Goal: Transaction & Acquisition: Purchase product/service

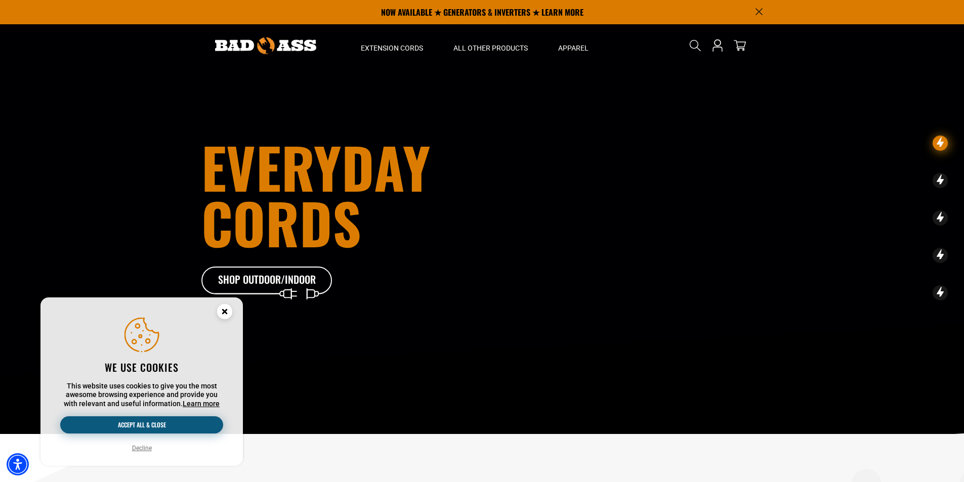
click at [152, 424] on button "Accept all & close" at bounding box center [141, 425] width 163 height 17
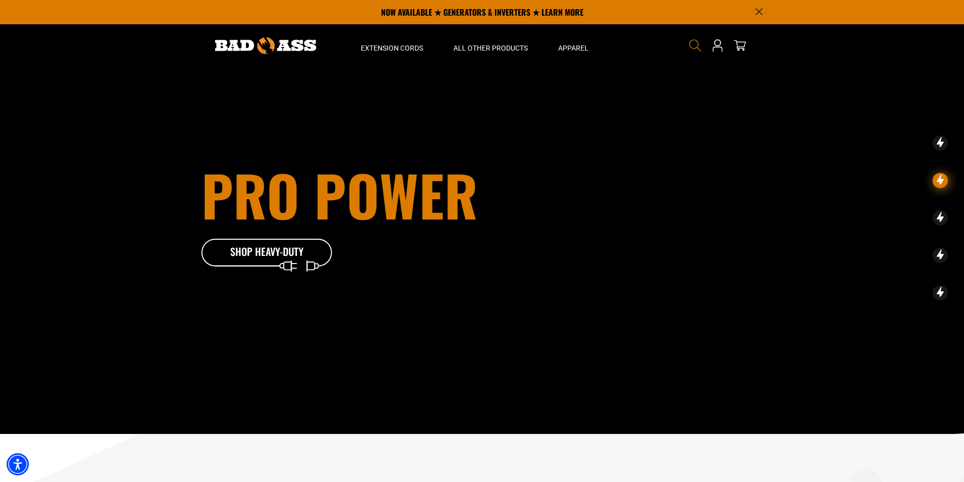
click at [690, 47] on icon "Search" at bounding box center [695, 45] width 13 height 13
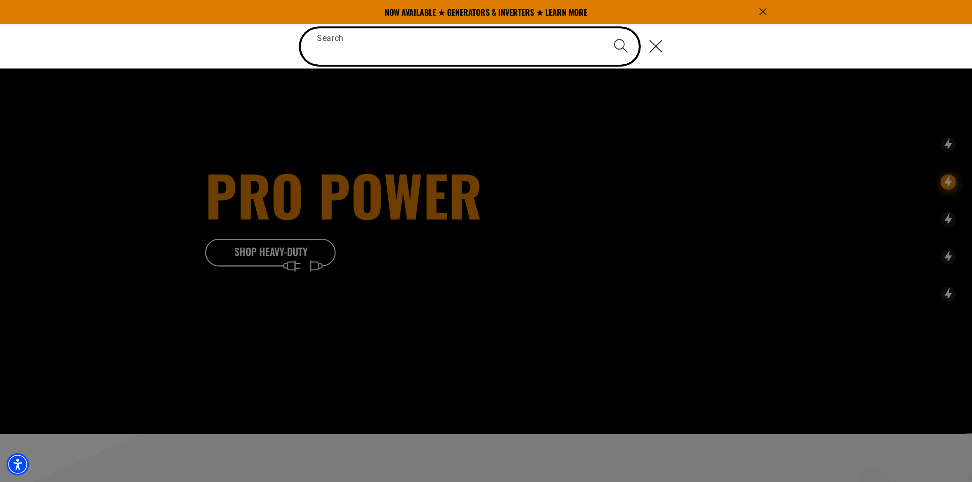
paste input "*********"
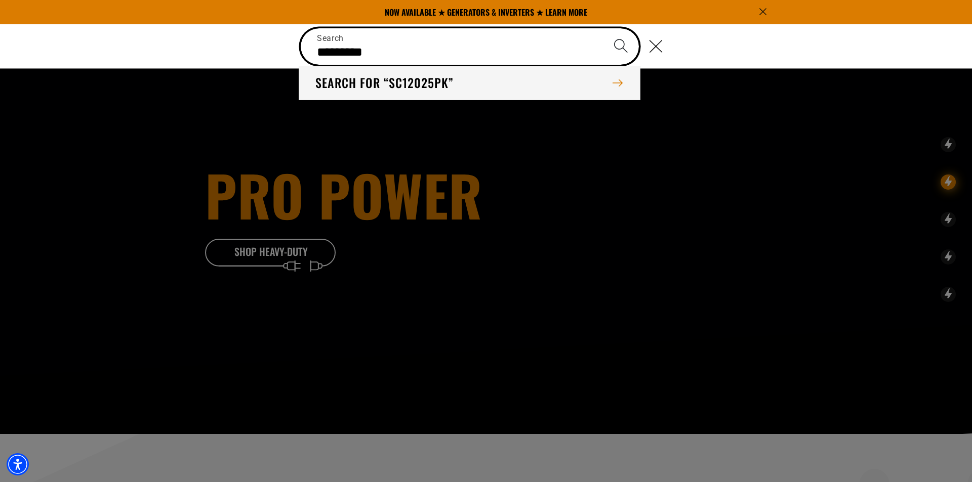
type input "*********"
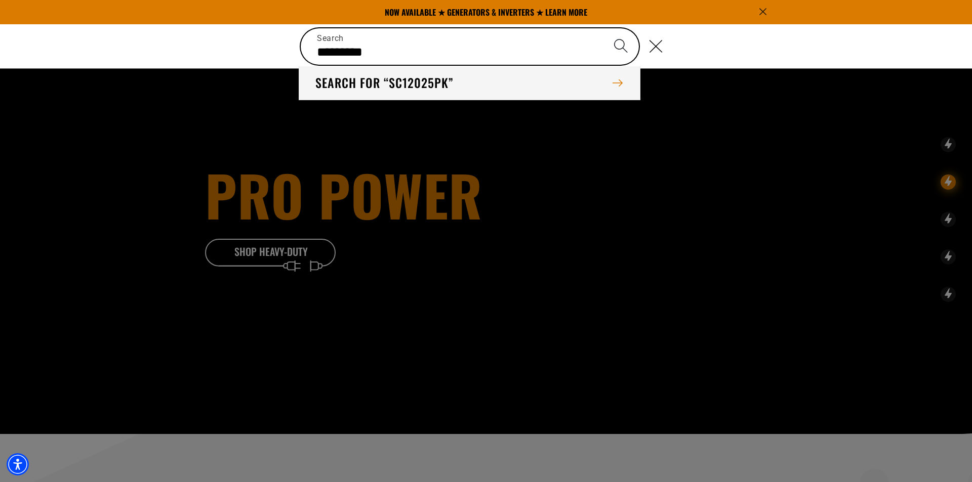
click at [418, 78] on button "Search for “SC12025PK”" at bounding box center [469, 82] width 341 height 33
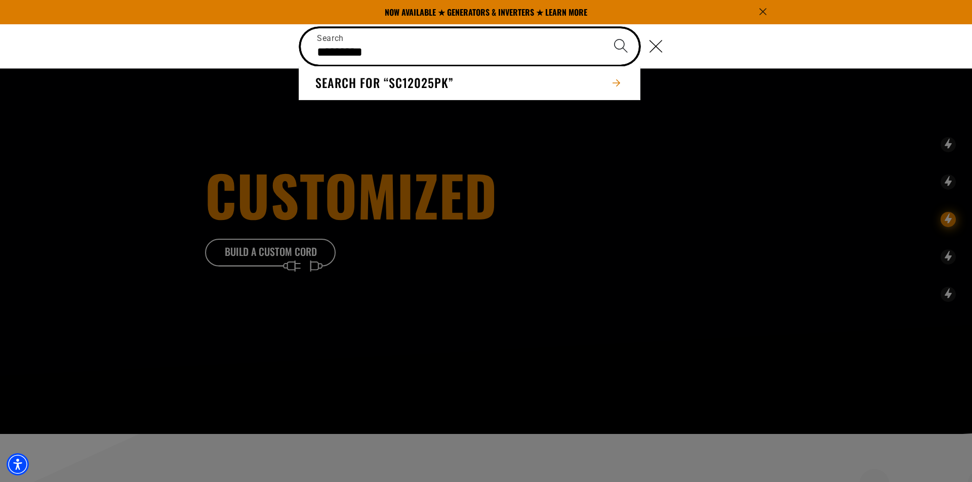
click at [427, 54] on input "*********" at bounding box center [470, 46] width 338 height 36
click at [603, 28] on button "Search" at bounding box center [620, 45] width 35 height 35
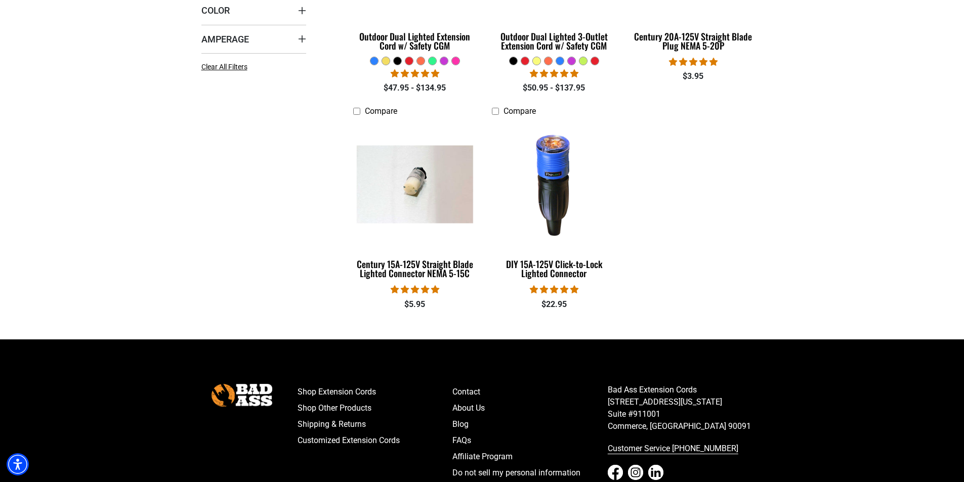
scroll to position [402, 0]
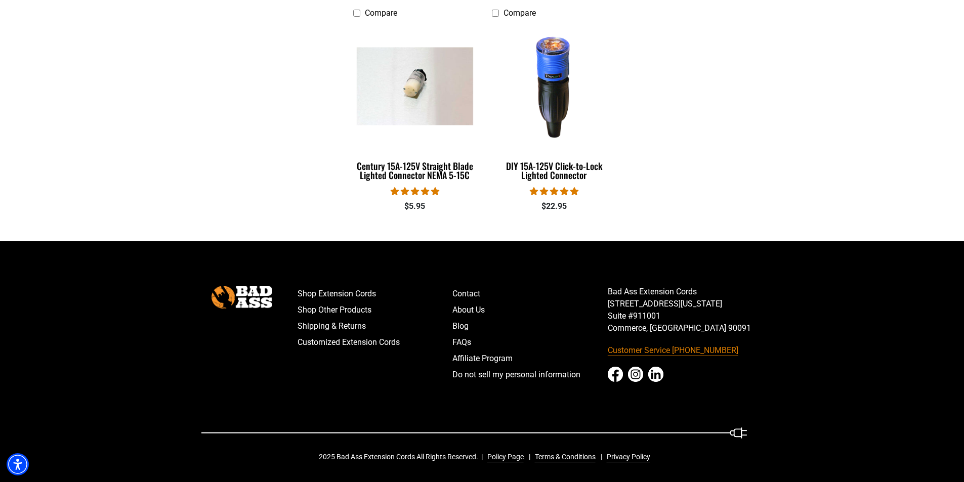
click at [616, 348] on link "Customer Service [PHONE_NUMBER]" at bounding box center [685, 351] width 155 height 16
click at [467, 293] on link "Contact" at bounding box center [530, 294] width 155 height 16
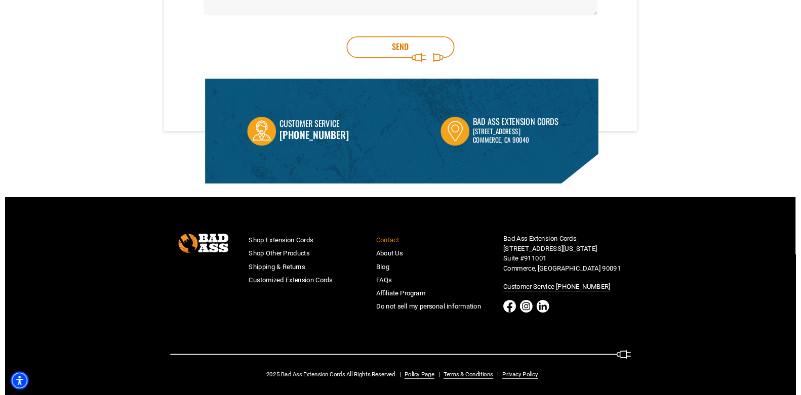
scroll to position [318, 0]
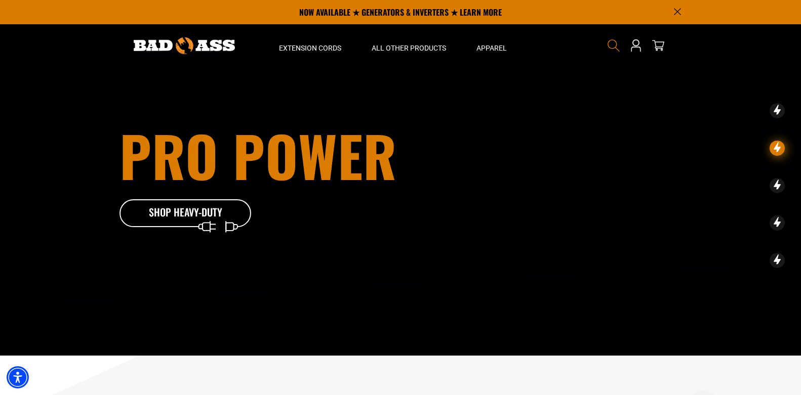
click at [615, 44] on icon "Search" at bounding box center [613, 45] width 13 height 13
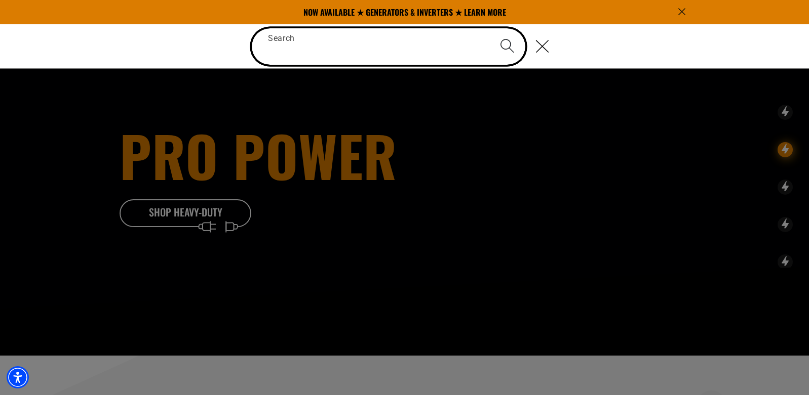
paste input "*********"
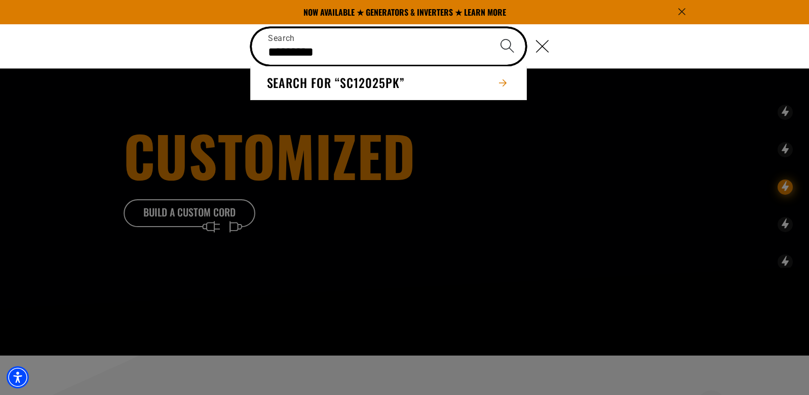
type input "*********"
click at [489, 28] on button "Search" at bounding box center [506, 45] width 35 height 35
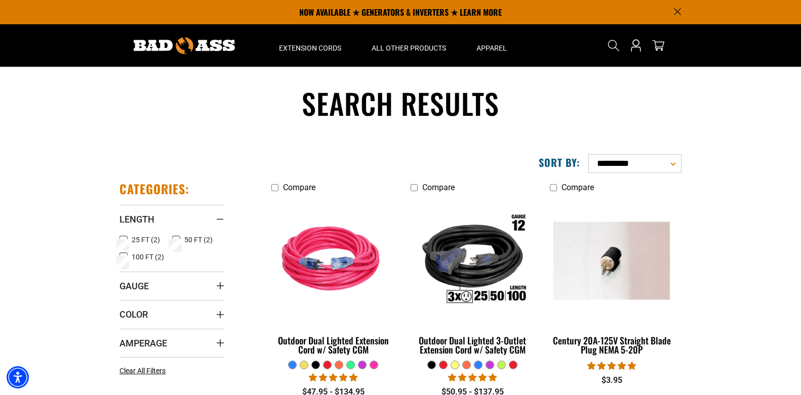
click at [356, 254] on div "All Other Products Plugs & Connectors Twist Lock Straight Blade" at bounding box center [408, 162] width 105 height 214
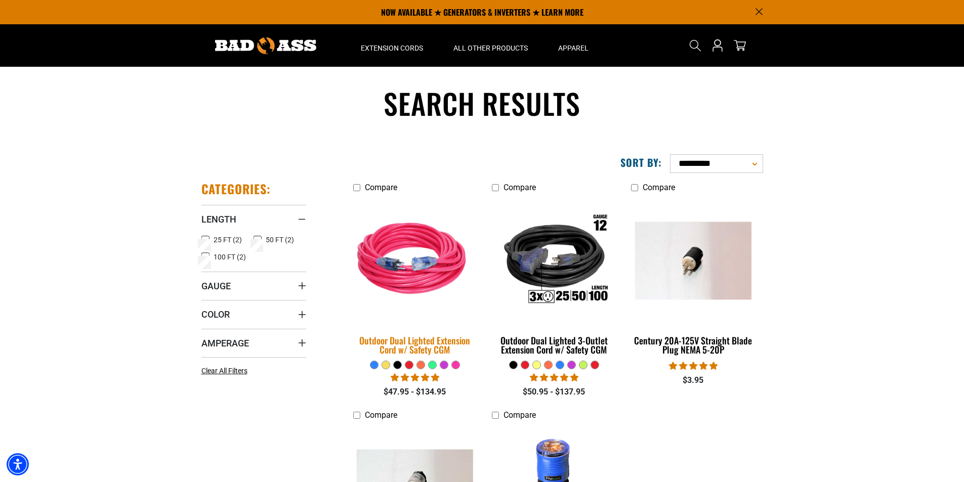
click at [419, 278] on img at bounding box center [415, 261] width 142 height 130
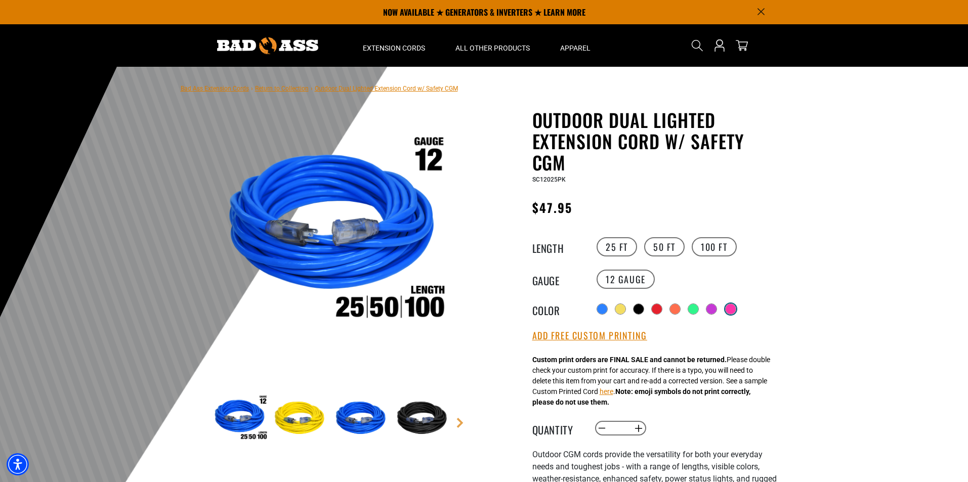
click at [736, 309] on div at bounding box center [731, 309] width 10 height 10
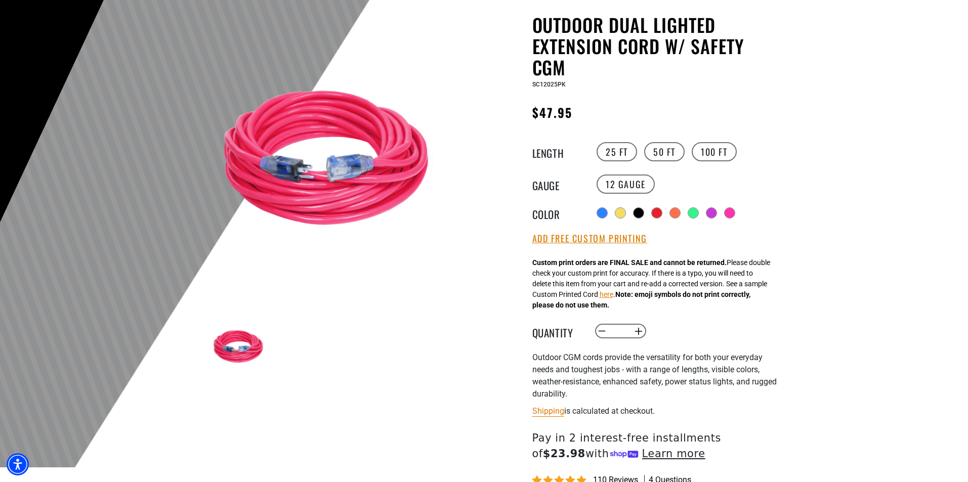
scroll to position [152, 0]
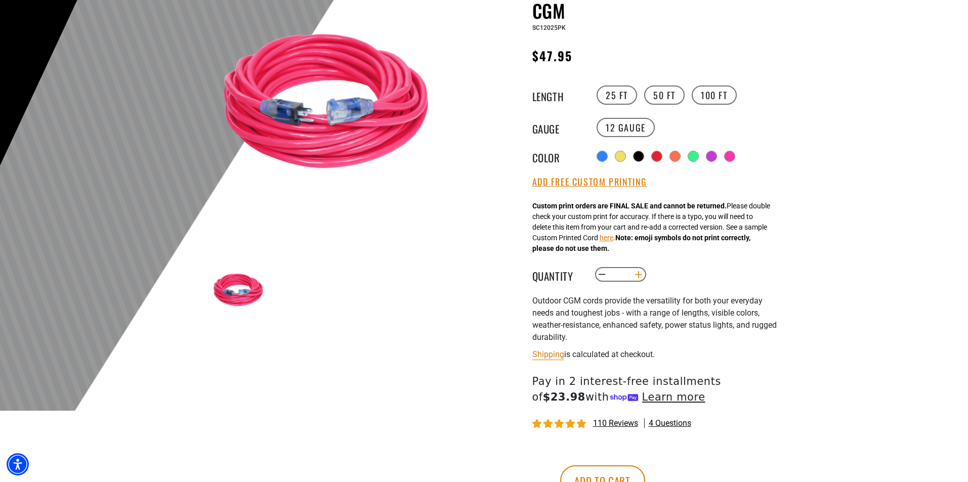
click at [637, 276] on button "Increase quantity for Outdoor Dual Lighted Extension Cord w/ Safety CGM" at bounding box center [639, 274] width 16 height 17
type input "*"
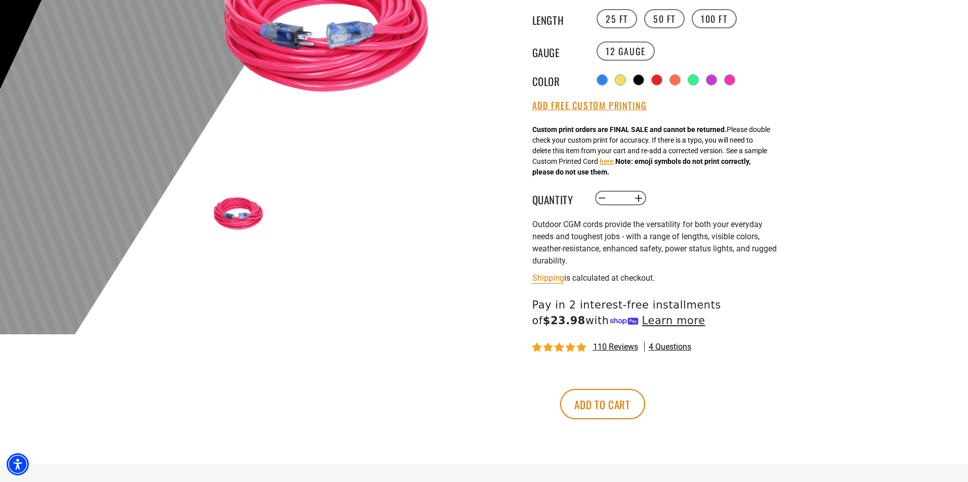
scroll to position [253, 0]
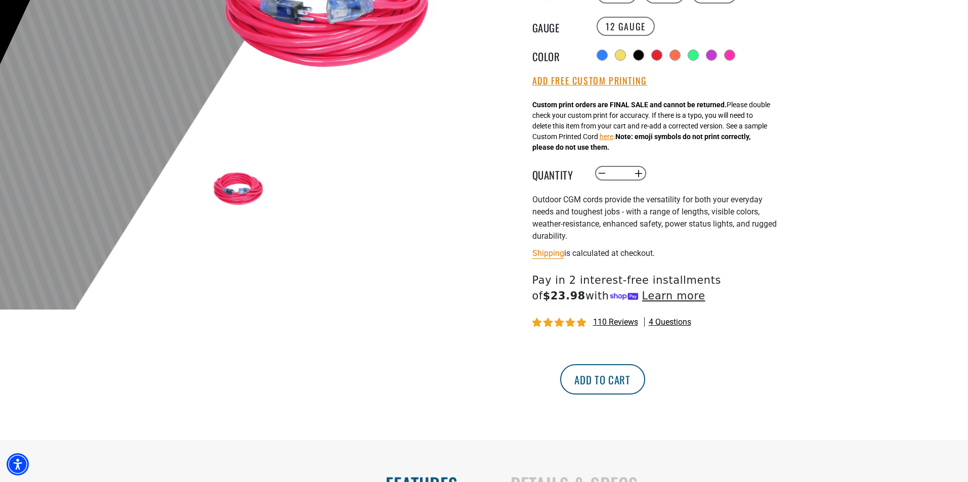
click at [645, 383] on button "Add to cart" at bounding box center [602, 380] width 85 height 30
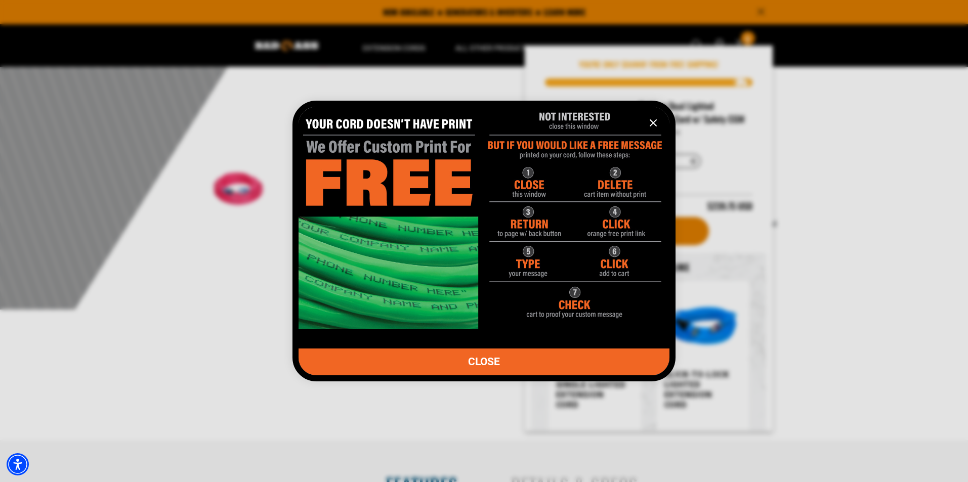
click at [654, 123] on icon "information" at bounding box center [654, 123] width 6 height 6
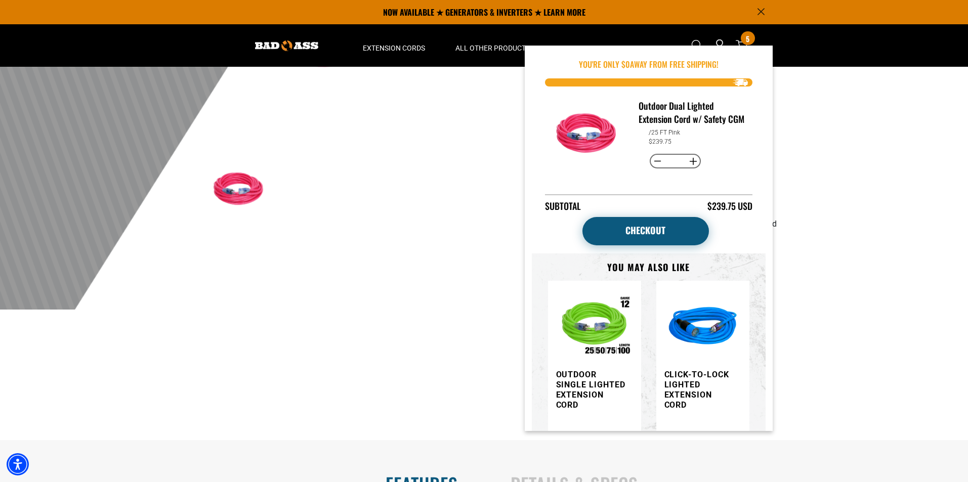
click at [643, 246] on link "Checkout" at bounding box center [646, 231] width 127 height 28
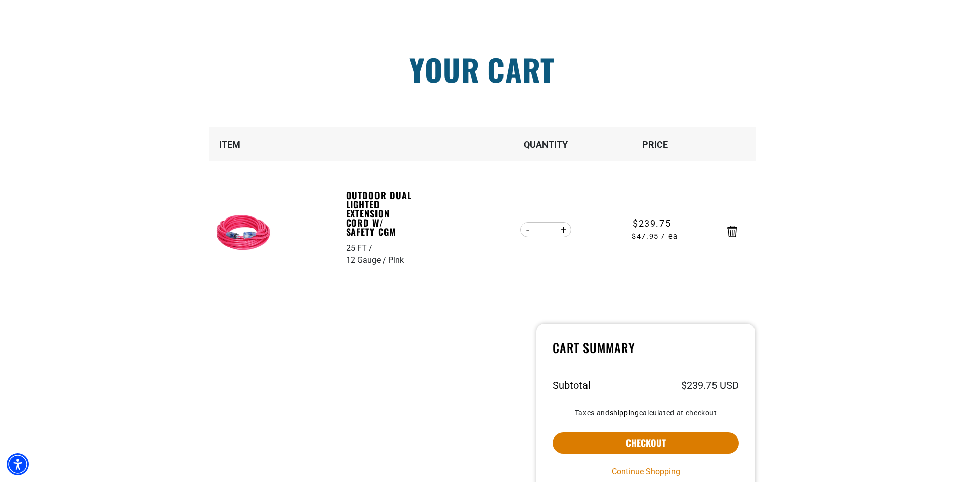
scroll to position [152, 0]
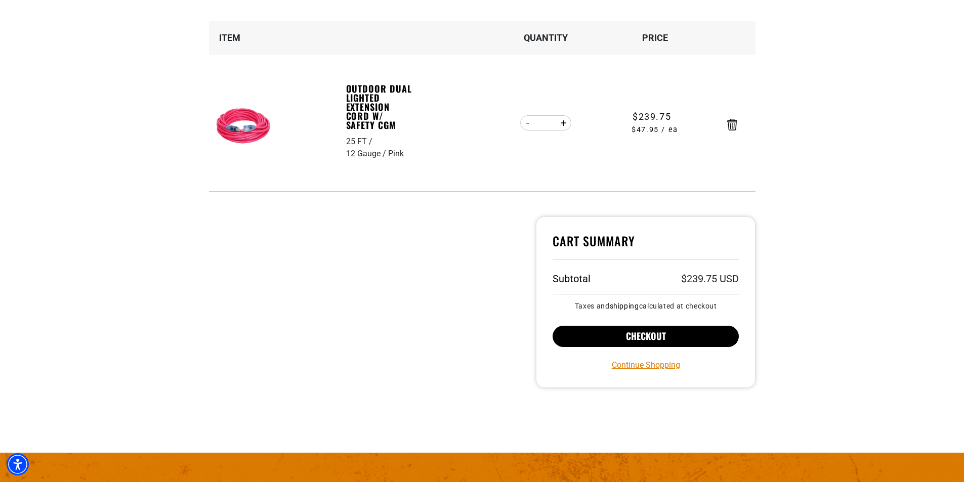
click at [602, 339] on button "Checkout" at bounding box center [646, 336] width 187 height 21
